Goal: Information Seeking & Learning: Find specific fact

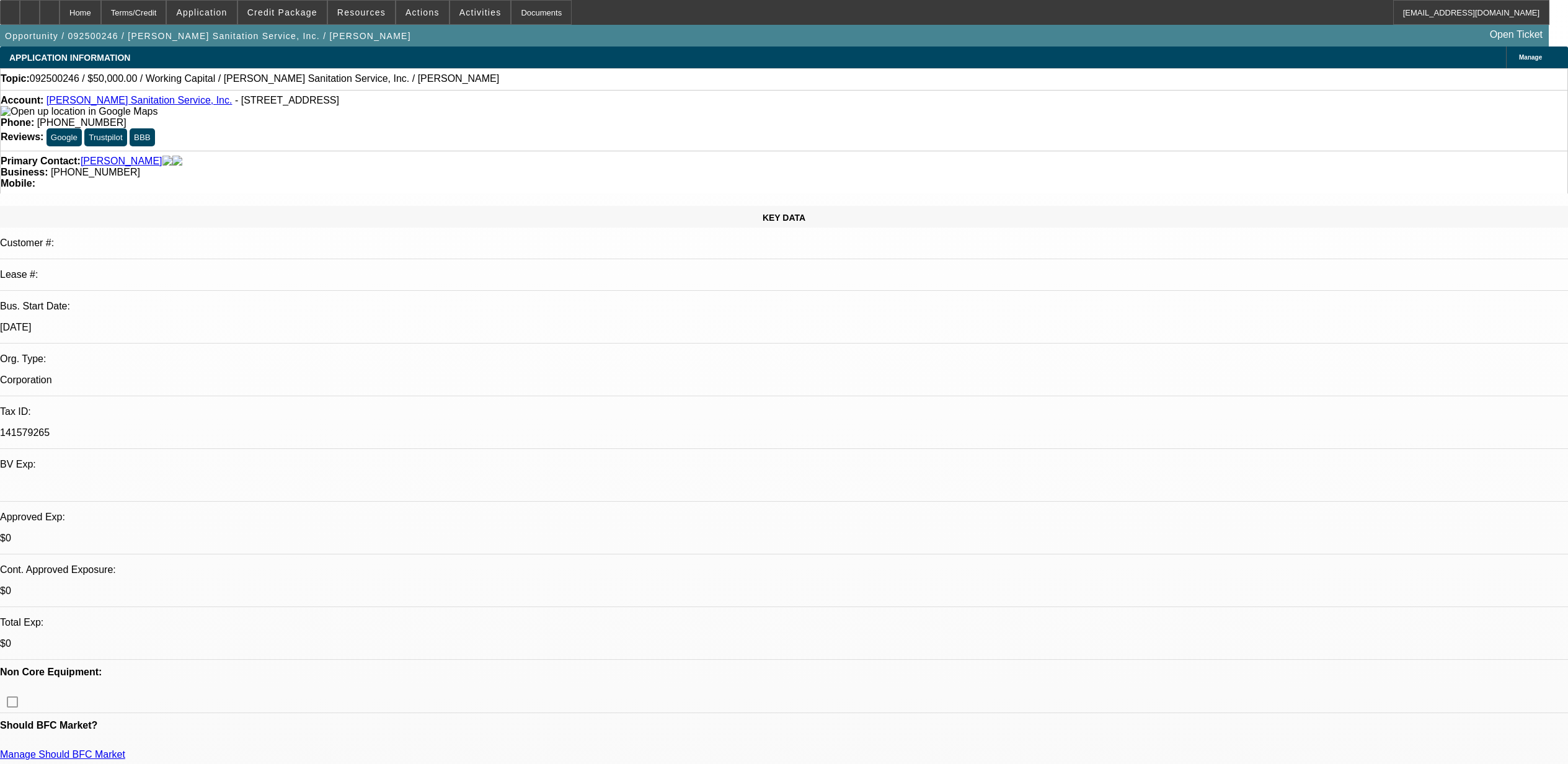
select select "0"
select select "2"
select select "0"
select select "6"
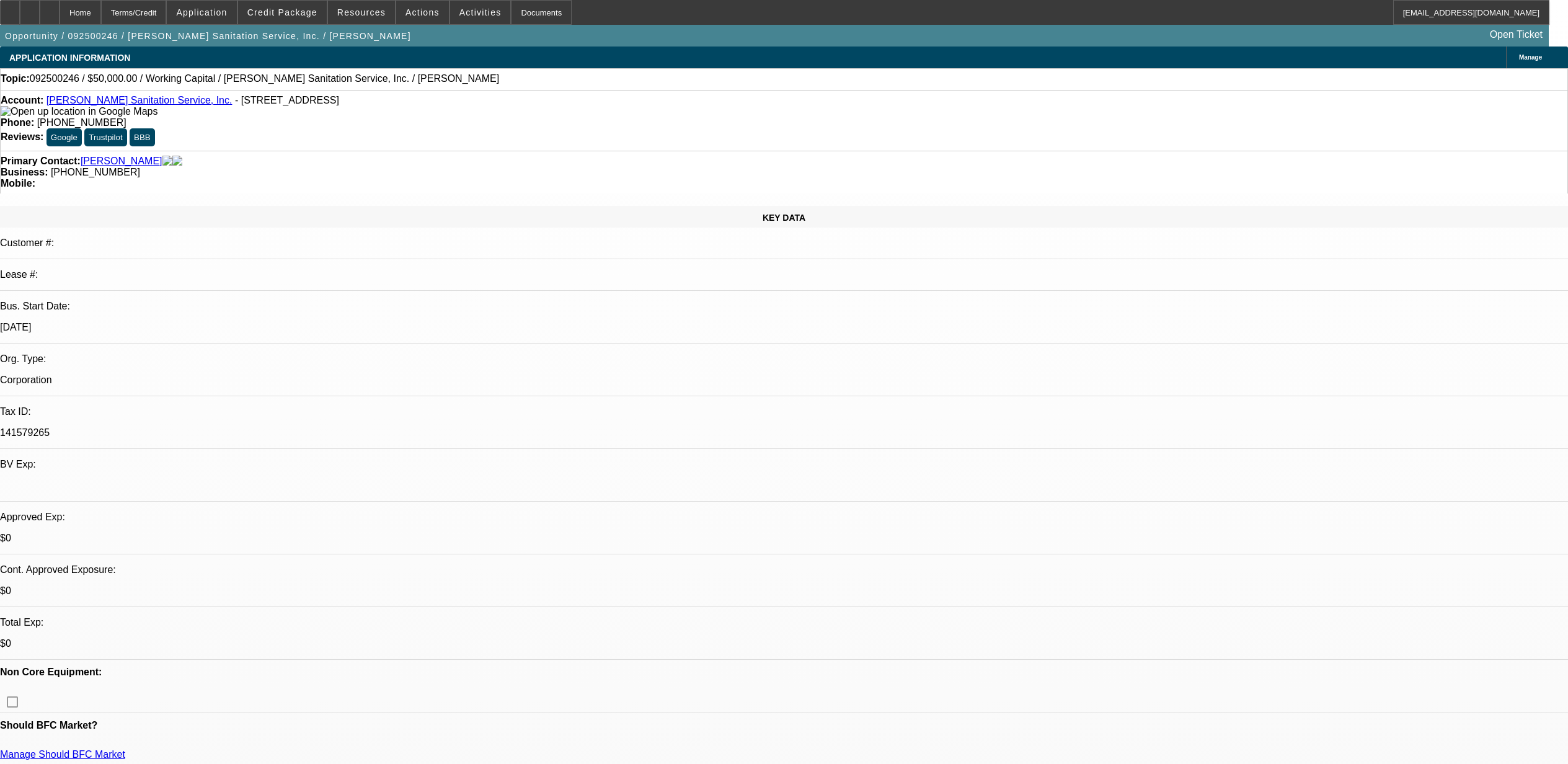
select select "0"
select select "2"
select select "0"
select select "6"
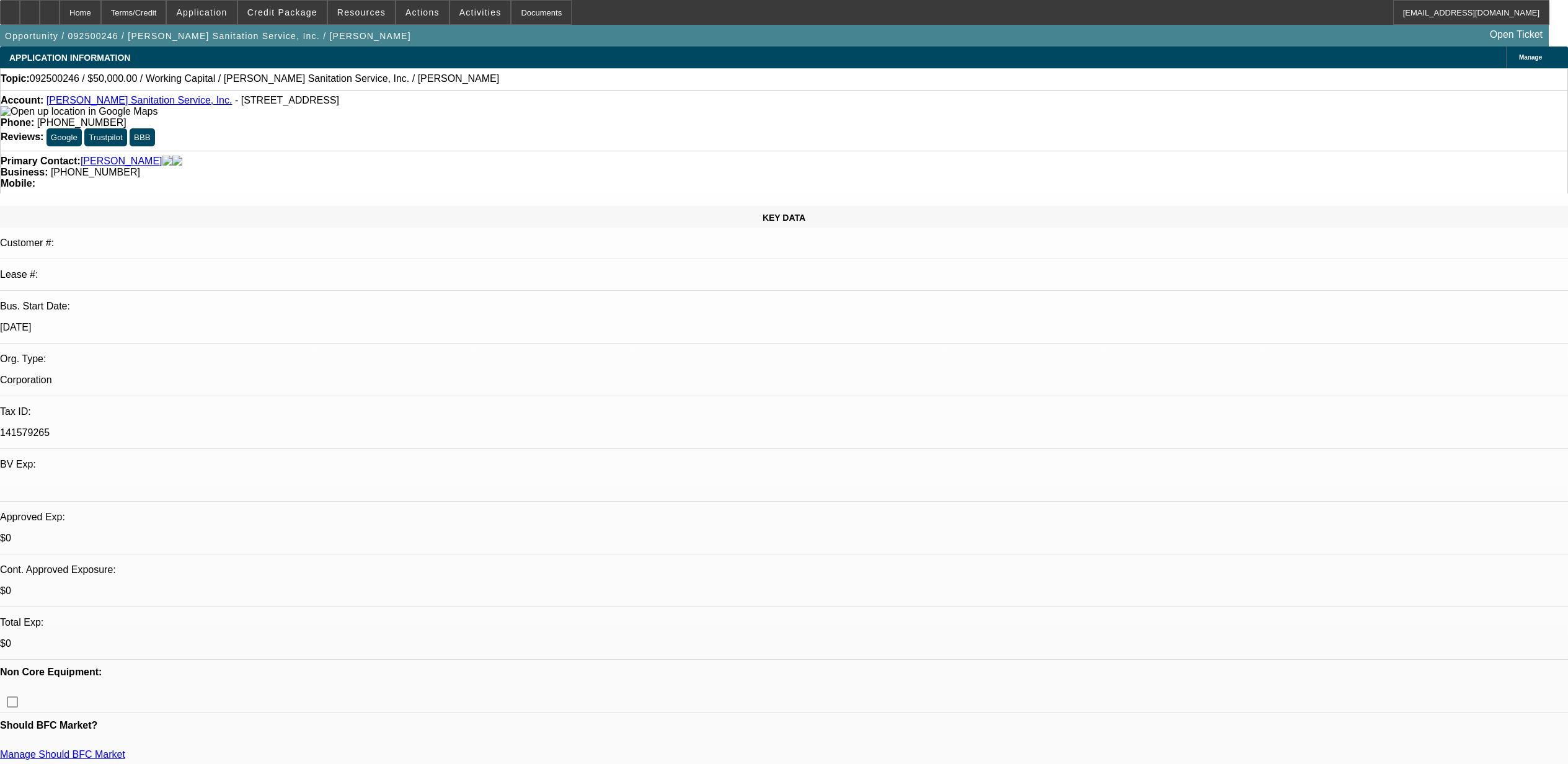
select select "0"
select select "2"
select select "0"
select select "6"
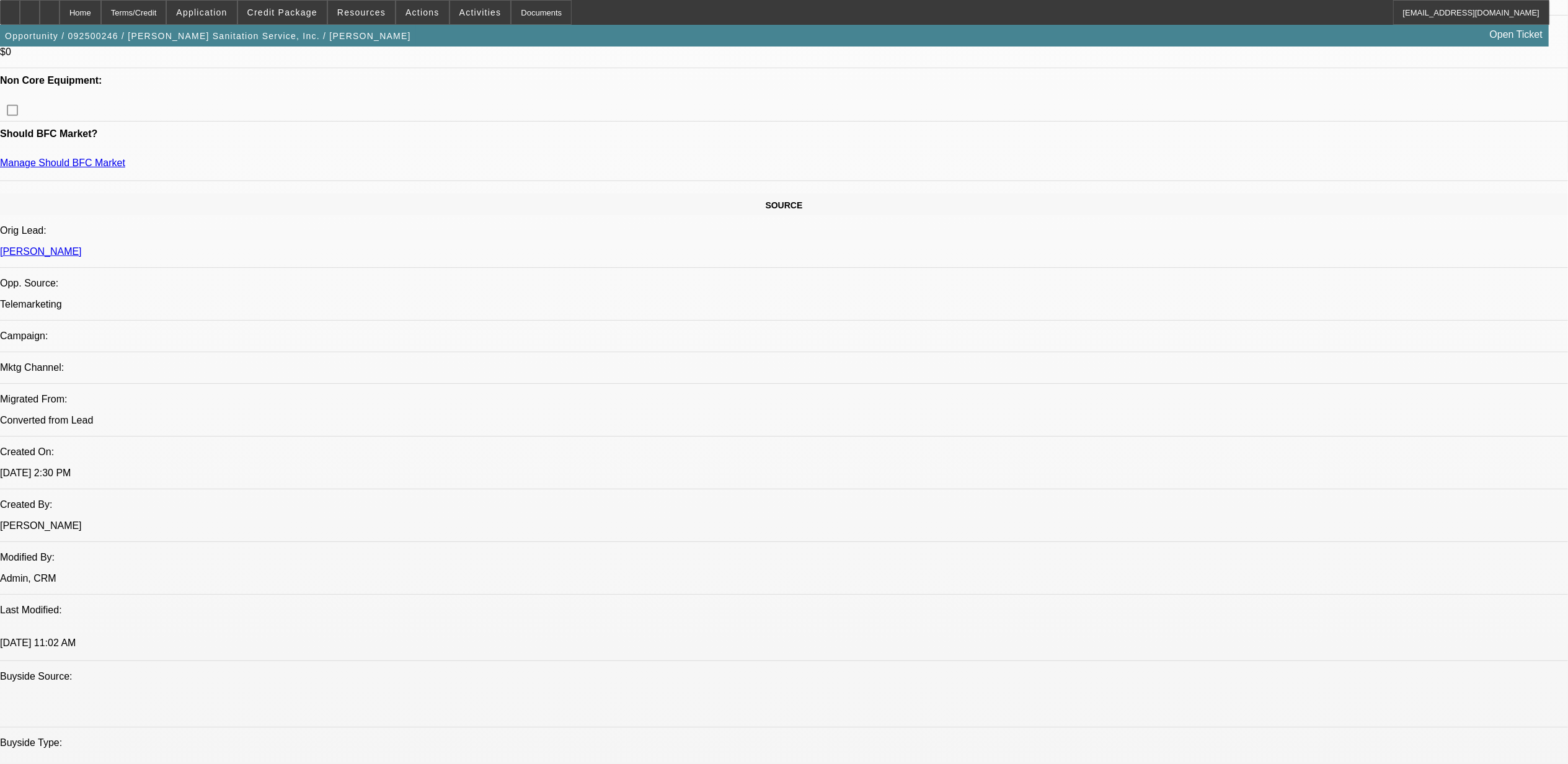
scroll to position [826, 0]
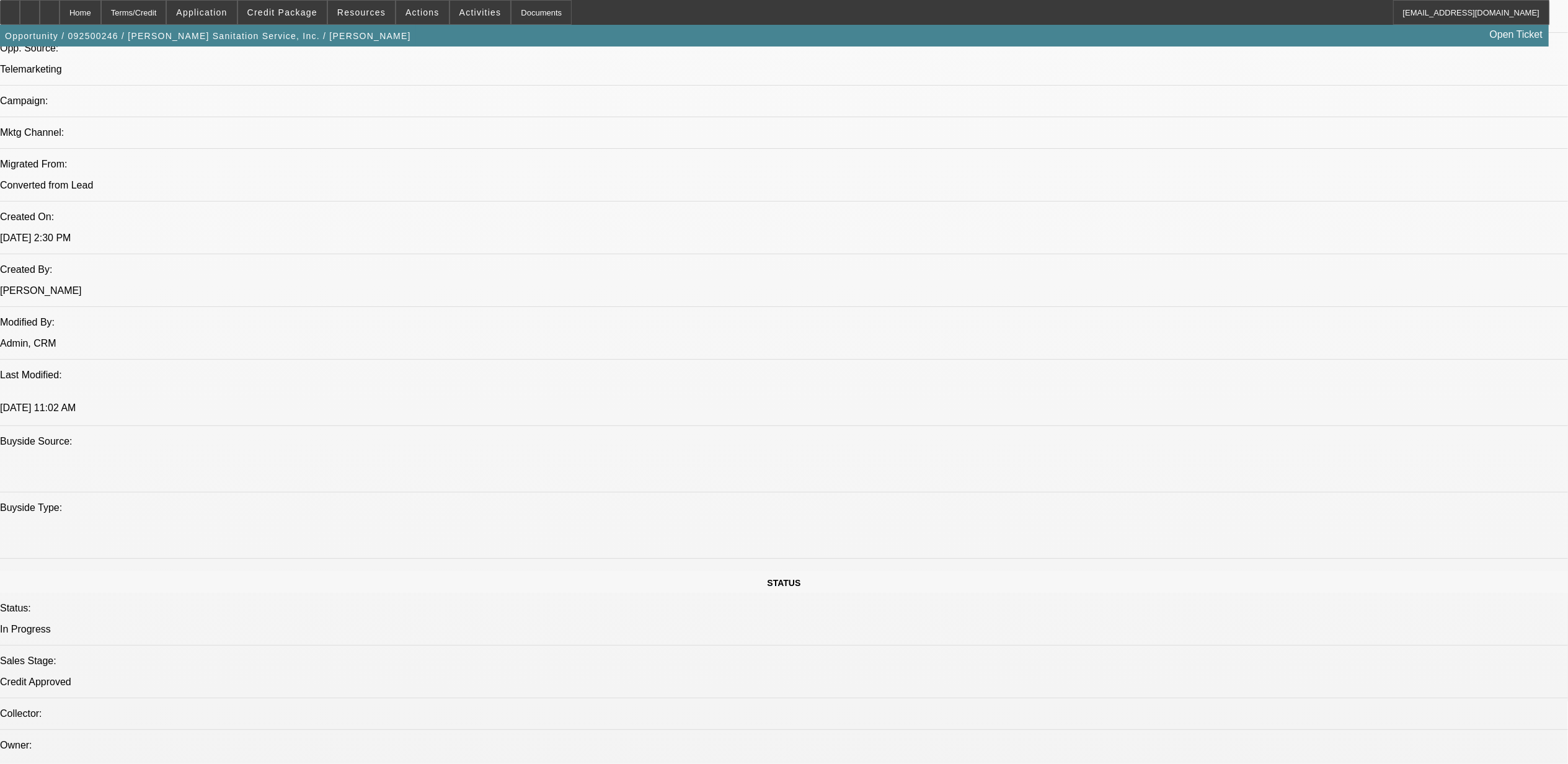
drag, startPoint x: 502, startPoint y: 567, endPoint x: 444, endPoint y: 572, distance: 58.2
drag, startPoint x: 444, startPoint y: 572, endPoint x: 457, endPoint y: 571, distance: 13.0
drag, startPoint x: 458, startPoint y: 568, endPoint x: 502, endPoint y: 561, distance: 44.6
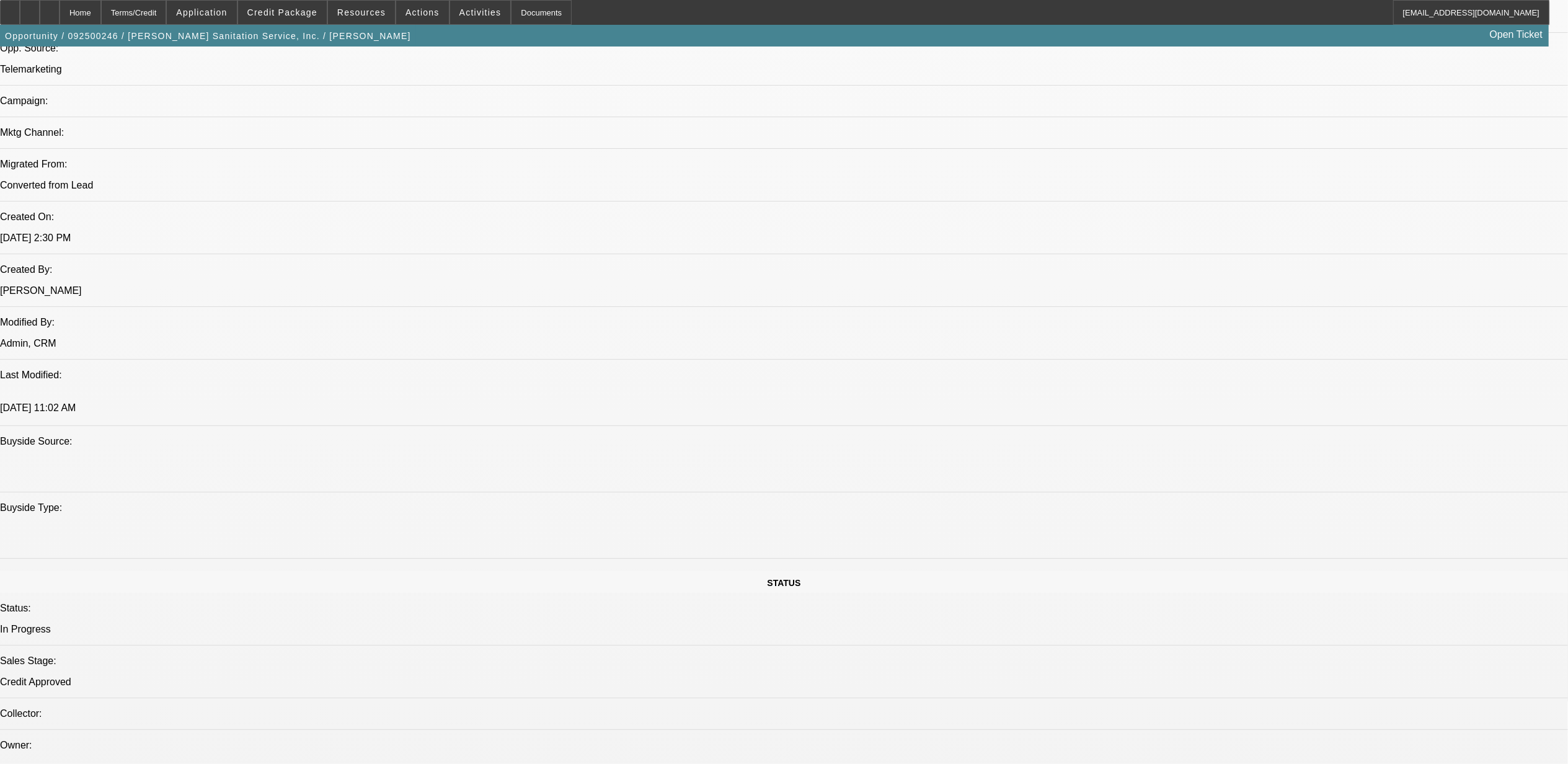
drag, startPoint x: 434, startPoint y: 563, endPoint x: 397, endPoint y: 560, distance: 37.1
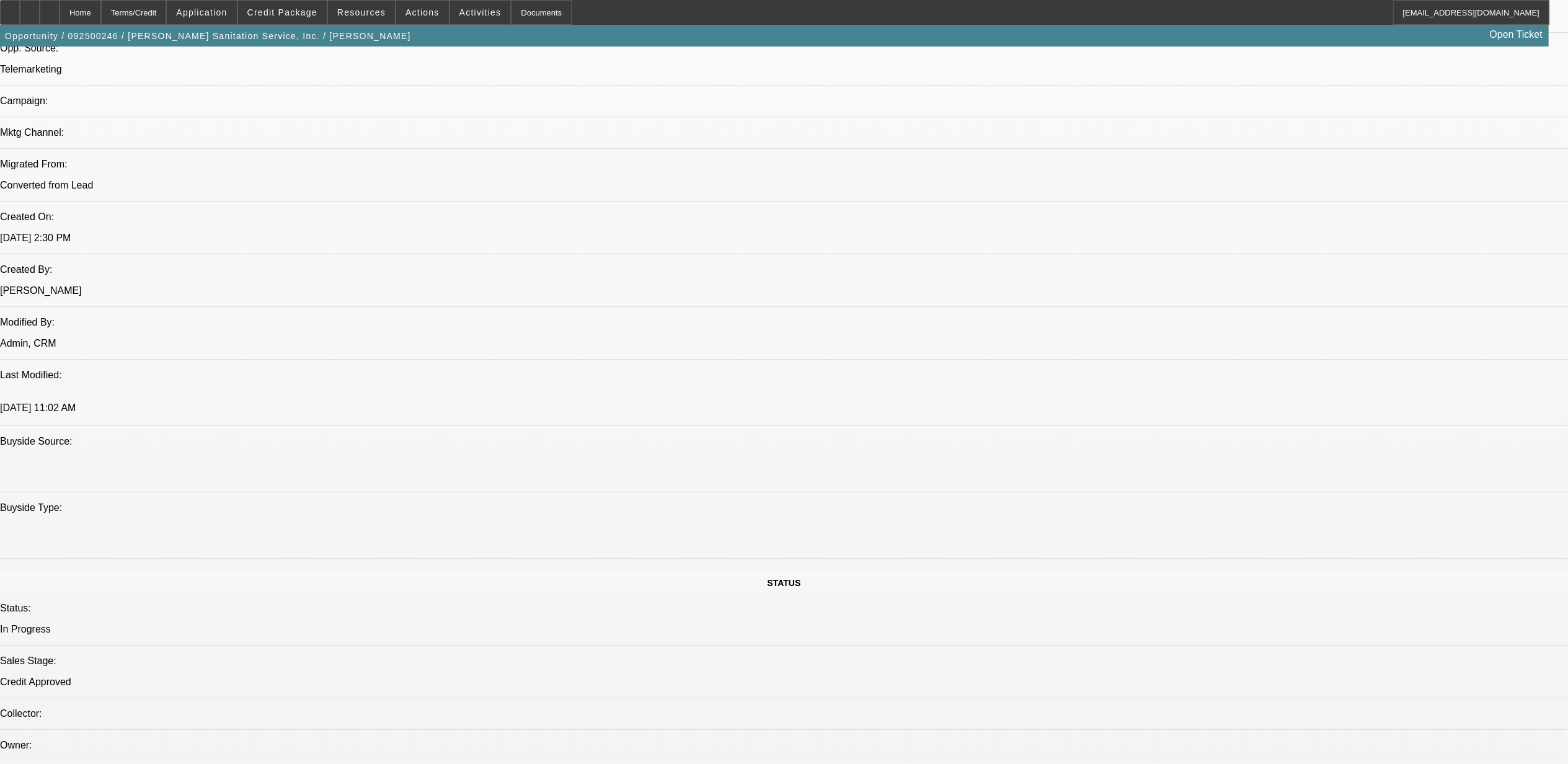
drag, startPoint x: 437, startPoint y: 568, endPoint x: 390, endPoint y: 567, distance: 47.0
drag, startPoint x: 390, startPoint y: 567, endPoint x: 397, endPoint y: 567, distance: 7.0
drag, startPoint x: 380, startPoint y: 562, endPoint x: 345, endPoint y: 564, distance: 35.1
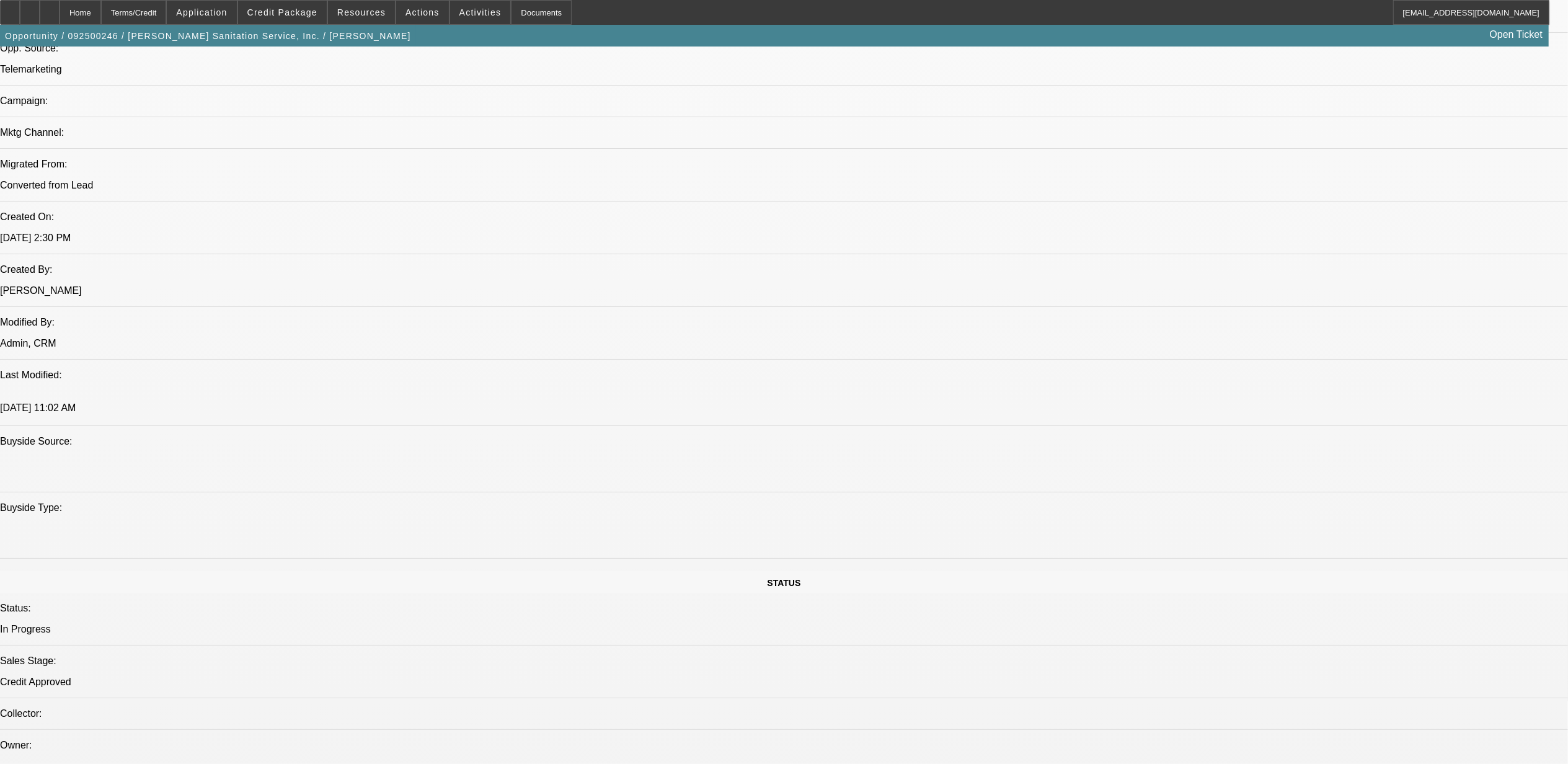
drag, startPoint x: 1231, startPoint y: 435, endPoint x: 1247, endPoint y: 442, distance: 17.5
drag, startPoint x: 1247, startPoint y: 442, endPoint x: 1255, endPoint y: 445, distance: 8.5
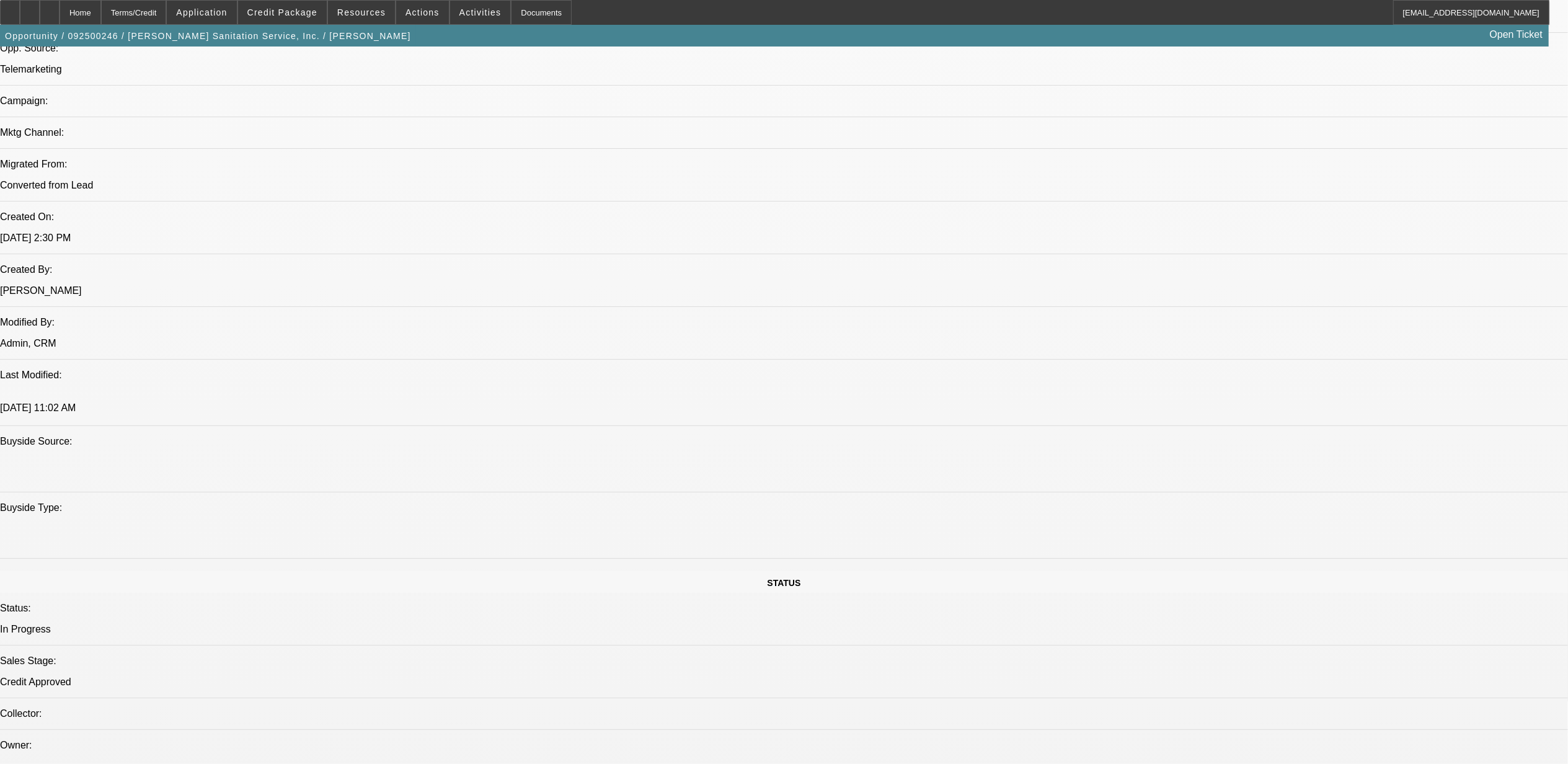
drag, startPoint x: 1249, startPoint y: 432, endPoint x: 1231, endPoint y: 441, distance: 20.1
copy span "ADB"
